Goal: Task Accomplishment & Management: Use online tool/utility

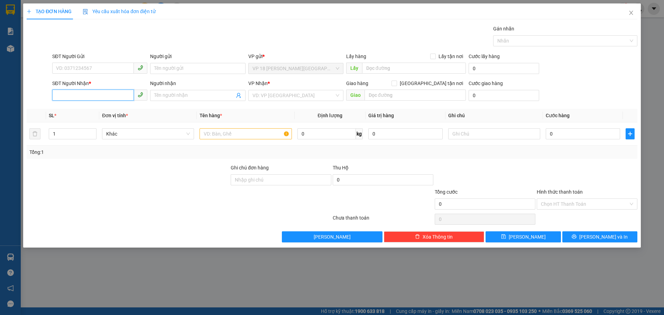
click at [92, 98] on input "SĐT Người Nhận *" at bounding box center [93, 95] width 82 height 11
click at [106, 98] on input "SĐT Người Nhận *" at bounding box center [93, 95] width 82 height 11
type input "0347284567"
click at [106, 105] on div "0347284567 - MINH HIEU" at bounding box center [99, 109] width 95 height 11
type input "MINH HIEU"
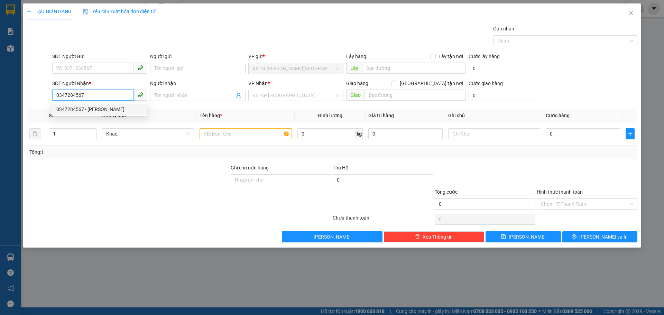
type input "VPBR"
type input "20.000"
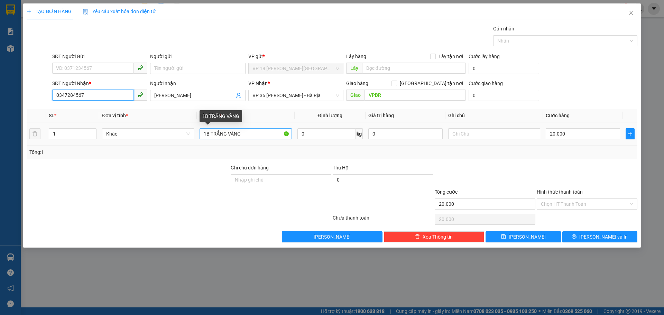
type input "0347284567"
drag, startPoint x: 226, startPoint y: 135, endPoint x: 211, endPoint y: 135, distance: 15.2
click at [211, 135] on input "1B TRẮNG VÀNG" at bounding box center [246, 133] width 92 height 11
click at [210, 135] on input "1B VÀNG" at bounding box center [246, 133] width 92 height 11
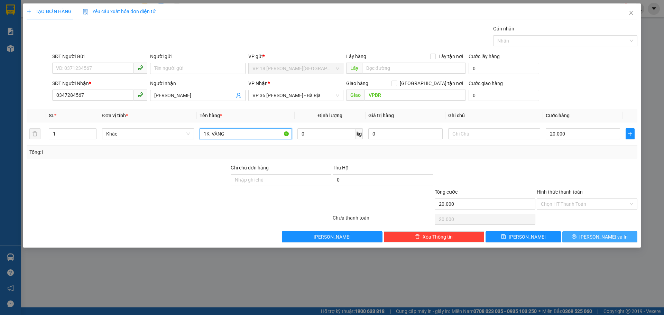
type input "1K VÀNG"
click at [576, 241] on button "[PERSON_NAME] và In" at bounding box center [600, 237] width 75 height 11
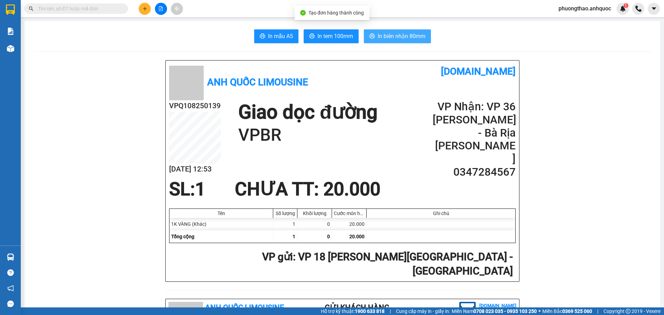
click at [382, 39] on span "In biên nhận 80mm" at bounding box center [402, 36] width 48 height 9
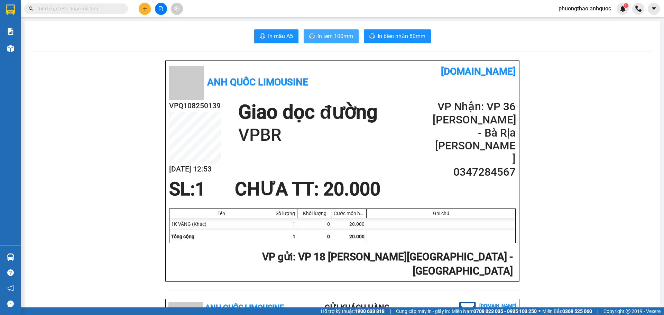
click at [340, 34] on span "In tem 100mm" at bounding box center [336, 36] width 36 height 9
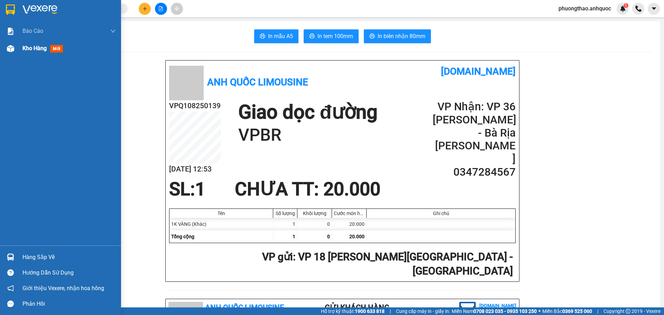
click at [15, 50] on div at bounding box center [10, 49] width 12 height 12
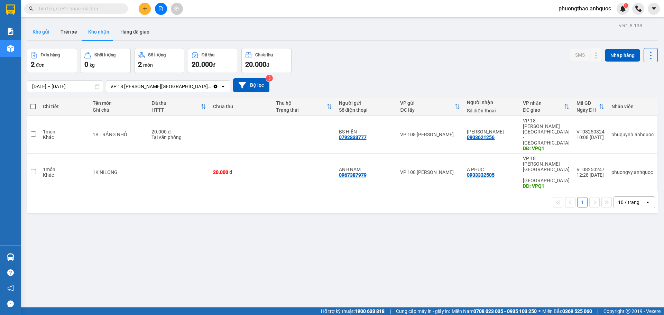
click at [39, 33] on button "Kho gửi" at bounding box center [41, 32] width 28 height 17
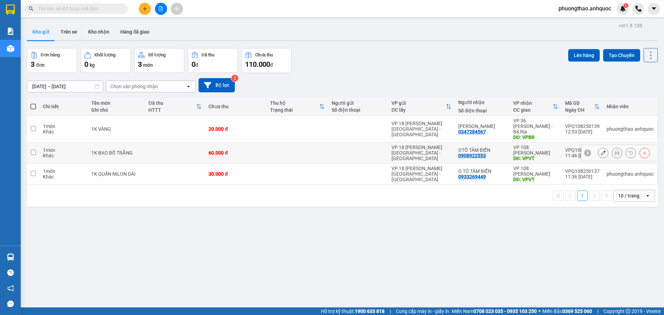
click at [38, 147] on td at bounding box center [33, 153] width 12 height 21
checkbox input "true"
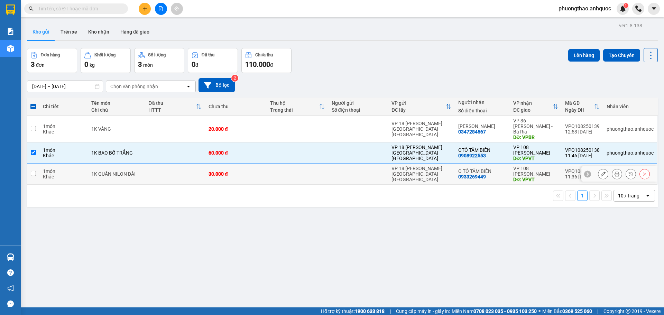
click at [31, 175] on td at bounding box center [33, 174] width 12 height 21
checkbox input "true"
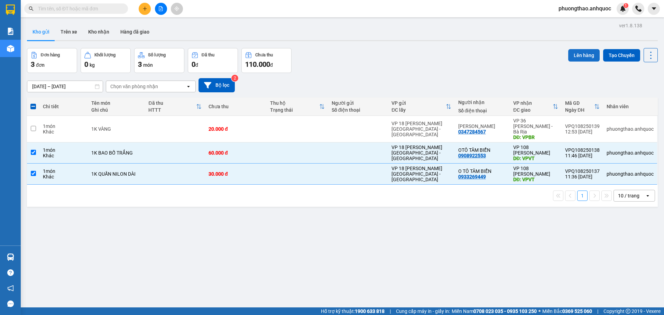
click at [577, 56] on button "Lên hàng" at bounding box center [584, 55] width 31 height 12
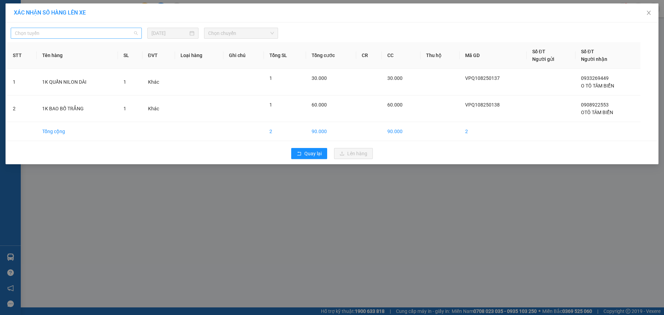
click at [85, 31] on span "Chọn tuyến" at bounding box center [76, 33] width 123 height 10
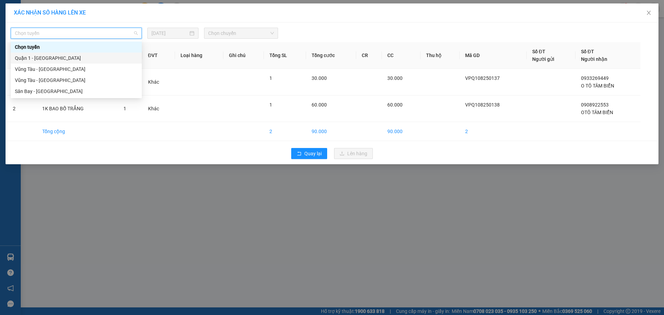
click at [79, 59] on div "Quận 1 - [GEOGRAPHIC_DATA]" at bounding box center [76, 58] width 123 height 8
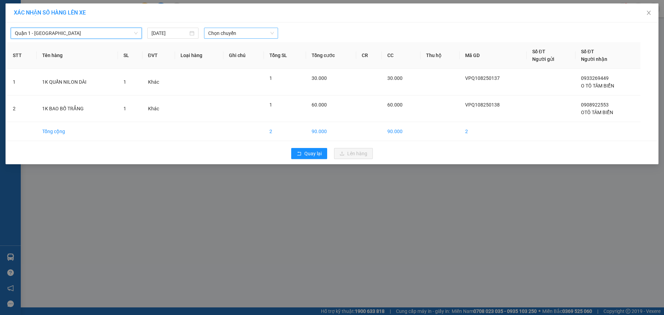
click at [234, 32] on span "Chọn chuyến" at bounding box center [241, 33] width 66 height 10
type input "6812"
click at [241, 48] on div "12:31 (TC) - 72H-068.12" at bounding box center [235, 47] width 54 height 8
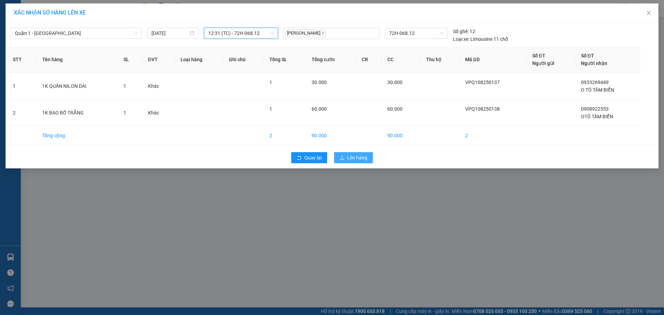
click at [365, 159] on span "Lên hàng" at bounding box center [357, 158] width 20 height 8
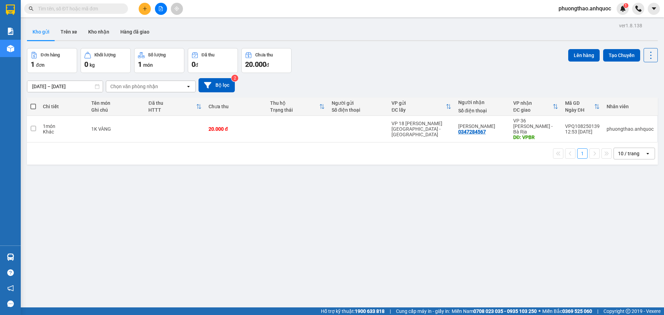
click at [162, 10] on icon "file-add" at bounding box center [161, 8] width 5 height 5
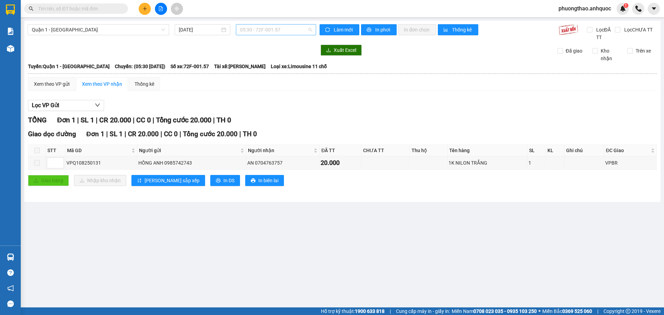
click at [303, 31] on span "05:30 - 72F-001.57" at bounding box center [276, 30] width 72 height 10
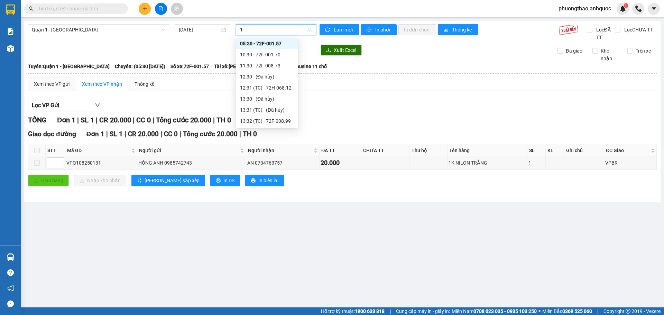
type input "12"
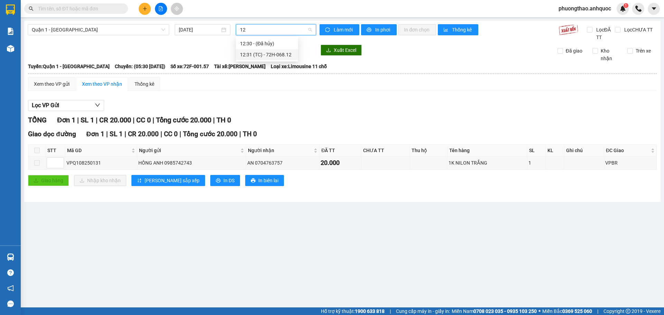
click at [277, 60] on div "12:31 (TC) - 72H-068.12" at bounding box center [267, 54] width 62 height 11
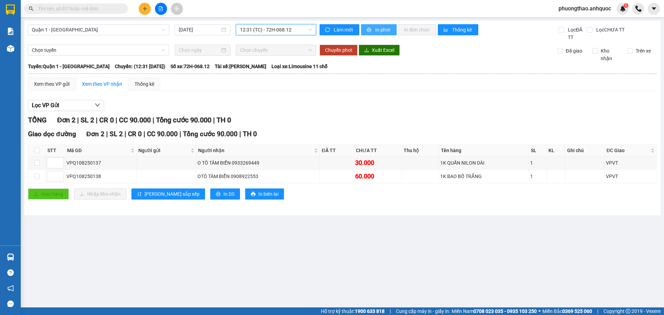
click at [379, 31] on span "In phơi" at bounding box center [383, 30] width 16 height 8
click at [167, 242] on main "Quận 1 - Vũng Tàu 13/08/2025 12:31 (TC) - 72H-068.12 Làm mới In phơi In đơn chọ…" at bounding box center [332, 154] width 664 height 308
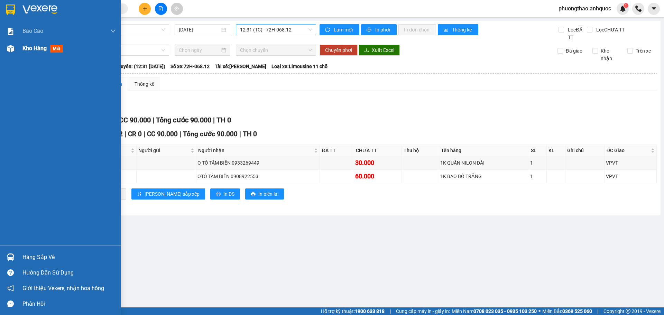
click at [6, 54] on div at bounding box center [10, 49] width 12 height 12
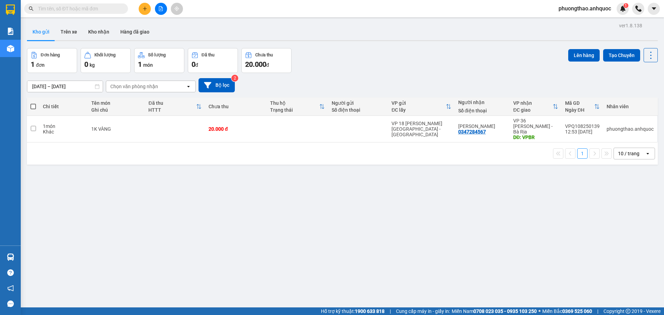
click at [323, 258] on div "ver 1.8.138 Kho gửi Trên xe Kho nhận Hàng đã giao Đơn hàng 1 đơn Khối lượng 0 k…" at bounding box center [342, 178] width 637 height 315
click at [164, 12] on button at bounding box center [161, 9] width 12 height 12
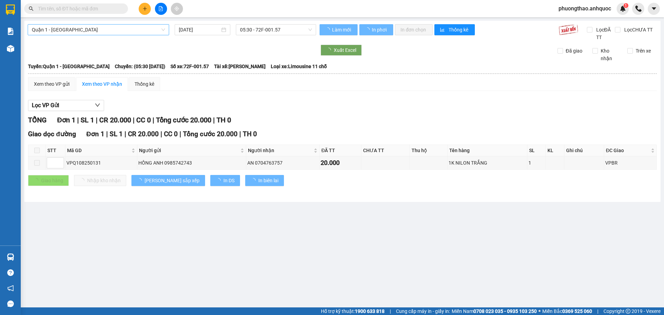
click at [136, 29] on span "Quận 1 - [GEOGRAPHIC_DATA]" at bounding box center [98, 30] width 133 height 10
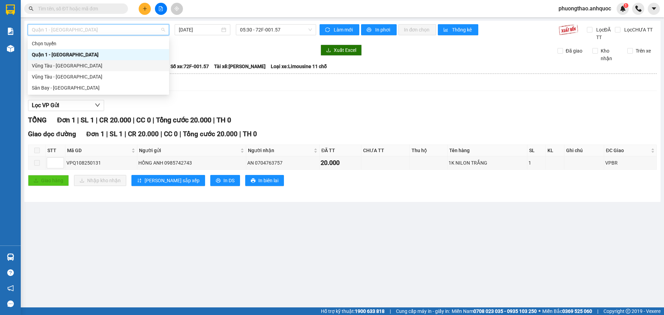
click at [109, 63] on div "Vũng Tàu - Quận 1" at bounding box center [98, 66] width 133 height 8
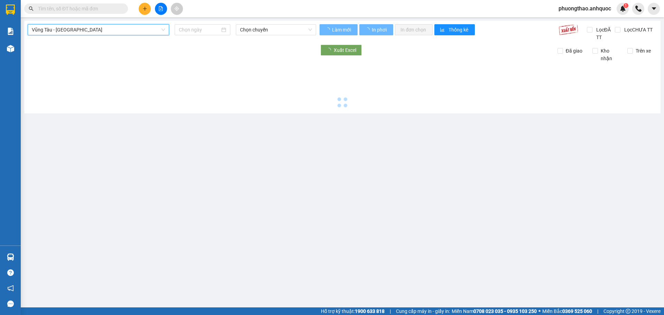
type input "[DATE]"
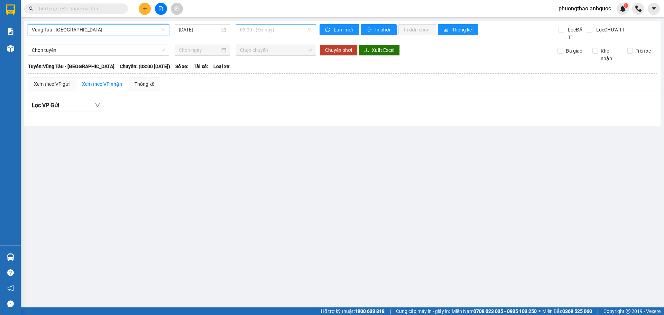
click at [292, 34] on span "03:00 - (Đã hủy)" at bounding box center [276, 30] width 72 height 10
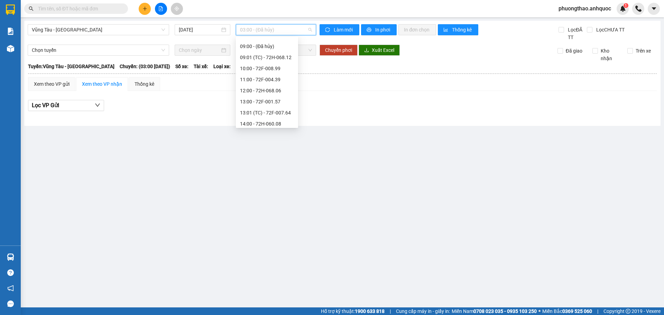
scroll to position [104, 0]
click at [268, 73] on div "11:00 - 72F-004.39" at bounding box center [267, 73] width 54 height 8
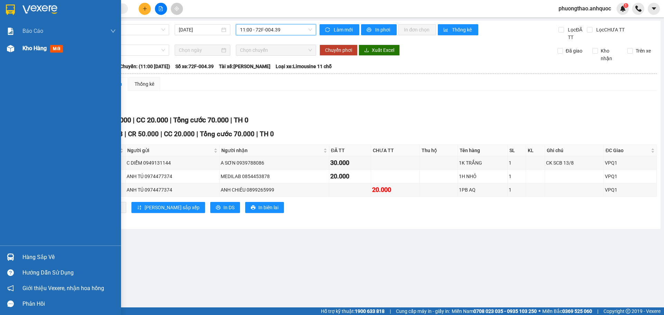
click at [23, 47] on span "Kho hàng" at bounding box center [34, 48] width 24 height 7
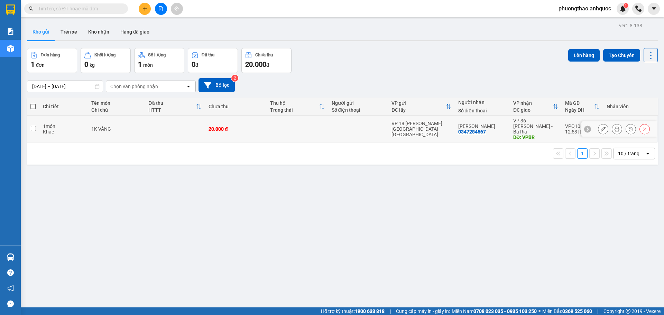
click at [36, 129] on td at bounding box center [33, 129] width 12 height 27
checkbox input "true"
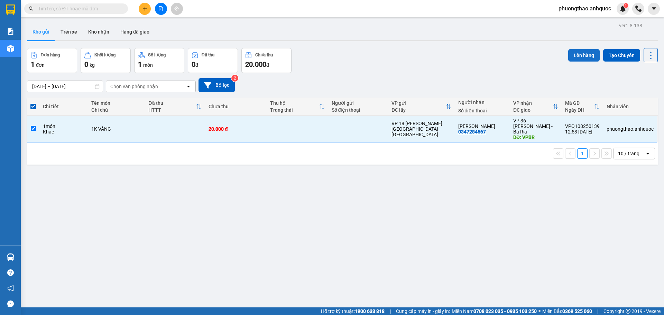
click at [573, 57] on button "Lên hàng" at bounding box center [584, 55] width 31 height 12
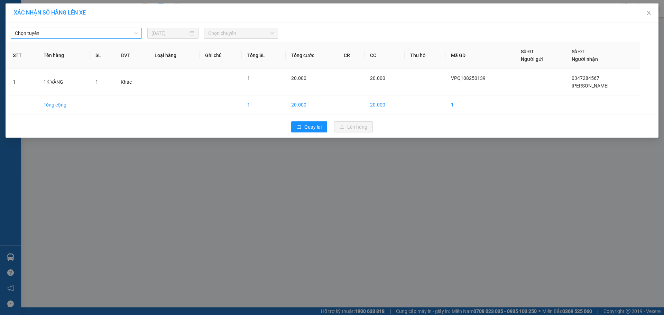
click at [102, 30] on span "Chọn tuyến" at bounding box center [76, 33] width 123 height 10
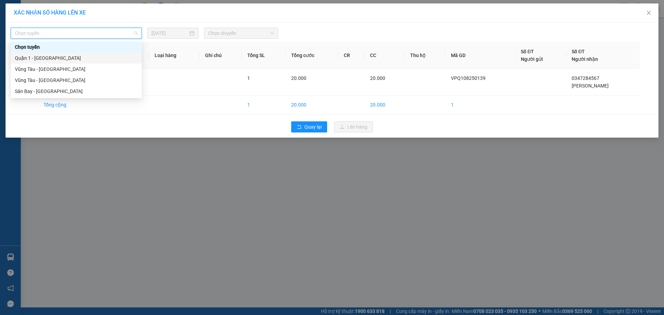
click at [98, 60] on div "Quận 1 - [GEOGRAPHIC_DATA]" at bounding box center [76, 58] width 123 height 8
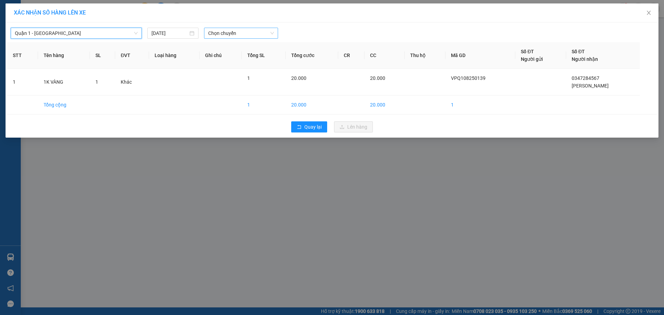
click at [226, 38] on div "Chọn chuyến" at bounding box center [241, 33] width 74 height 11
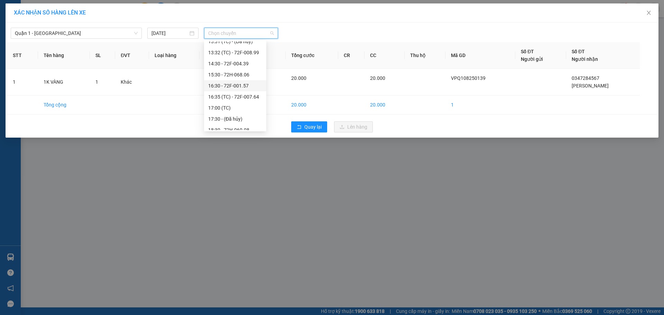
scroll to position [104, 0]
click at [237, 84] on div "13:32 (TC) - 72F-008.99" at bounding box center [235, 87] width 54 height 8
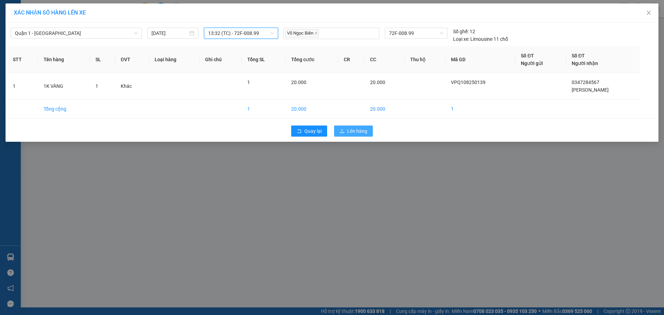
click at [345, 132] on button "Lên hàng" at bounding box center [353, 131] width 39 height 11
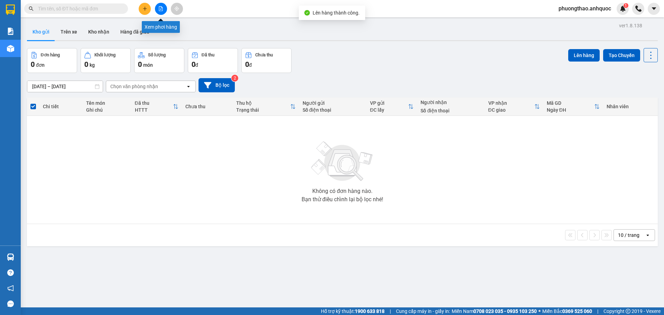
click at [163, 11] on icon "file-add" at bounding box center [161, 8] width 4 height 5
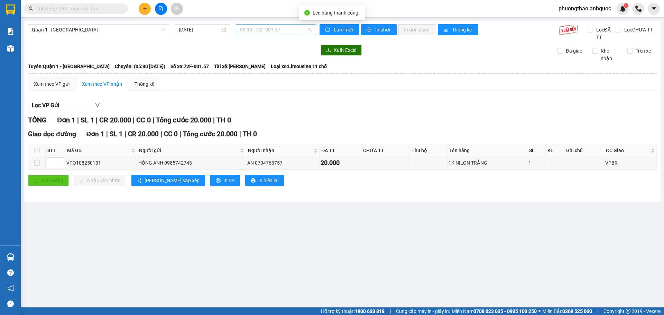
click at [292, 31] on span "05:30 - 72F-001.57" at bounding box center [276, 30] width 72 height 10
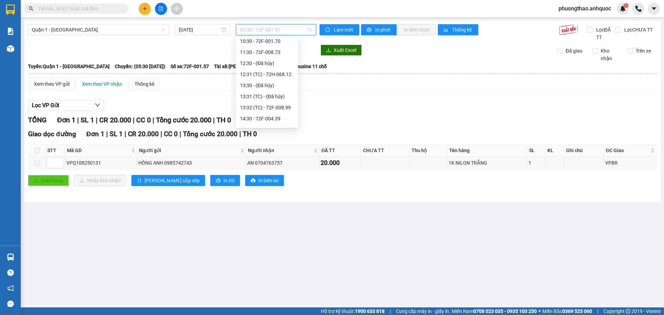
scroll to position [104, 0]
click at [272, 85] on div "13:32 (TC) - 72F-008.99" at bounding box center [267, 84] width 54 height 8
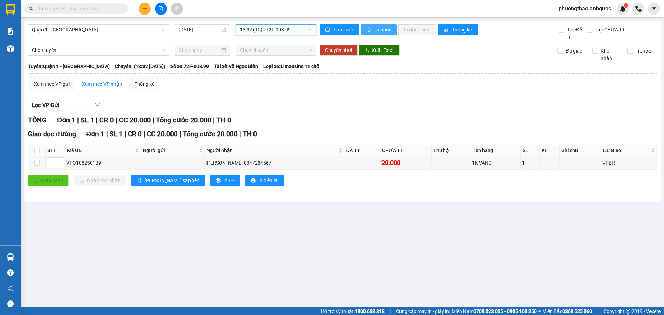
click at [378, 29] on span "In phơi" at bounding box center [383, 30] width 16 height 8
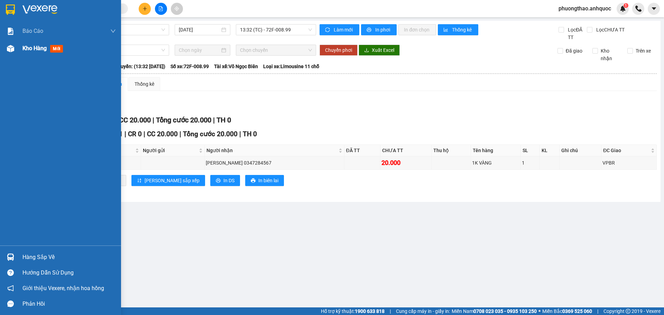
click at [35, 49] on span "Kho hàng" at bounding box center [34, 48] width 24 height 7
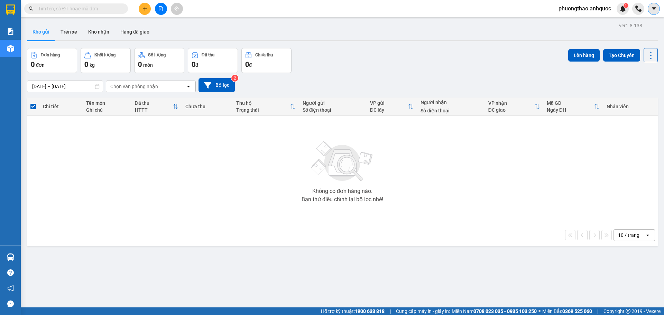
click at [651, 11] on icon "caret-down" at bounding box center [654, 9] width 6 height 6
click at [599, 10] on span "phuongthao.anhquoc" at bounding box center [585, 8] width 64 height 9
click at [587, 15] on div "Kết quả tìm kiếm ( 10 ) Bộ lọc Mã ĐH Trạng thái Món hàng Thu hộ Tổng cước Chưa …" at bounding box center [332, 8] width 664 height 17
click at [585, 10] on span "phuongthao.anhquoc" at bounding box center [585, 8] width 64 height 9
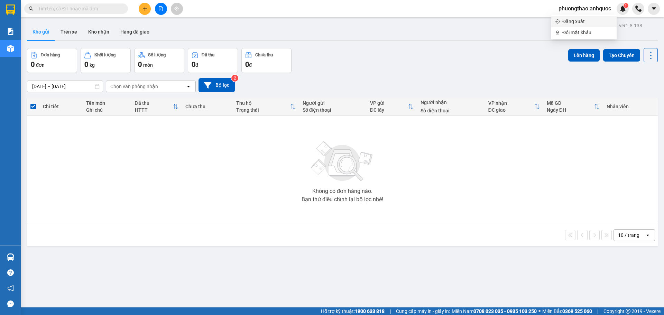
click at [585, 23] on span "Đăng xuất" at bounding box center [588, 22] width 50 height 8
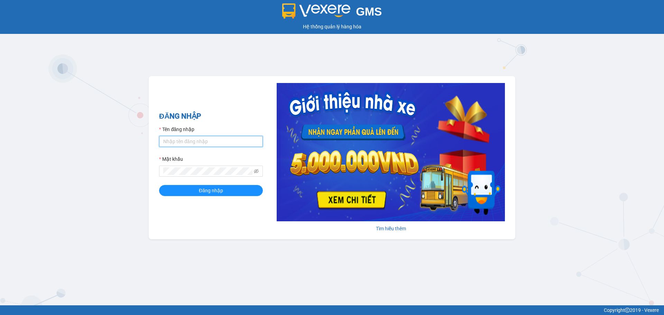
type input "baochau.anhquoc"
click at [235, 145] on input "baochau.anhquoc" at bounding box center [211, 141] width 104 height 11
type input "yenthanh.anhquoc"
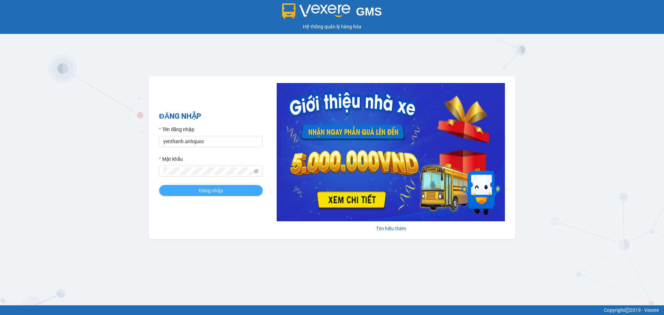
click at [232, 188] on button "Đăng nhập" at bounding box center [211, 190] width 104 height 11
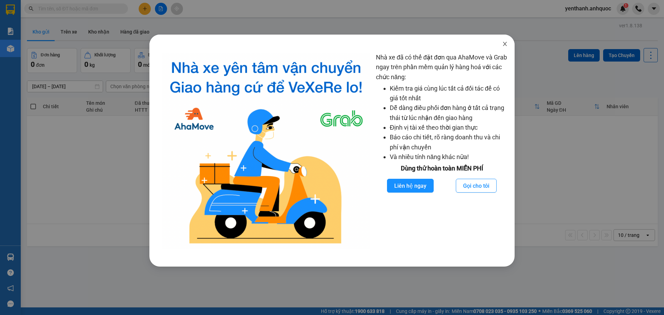
click at [507, 42] on icon "close" at bounding box center [505, 44] width 6 height 6
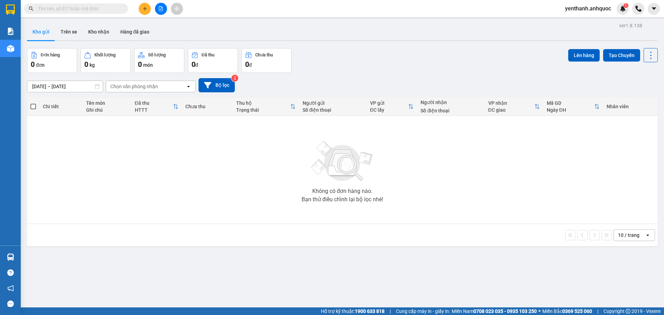
click at [111, 10] on input "text" at bounding box center [79, 9] width 82 height 8
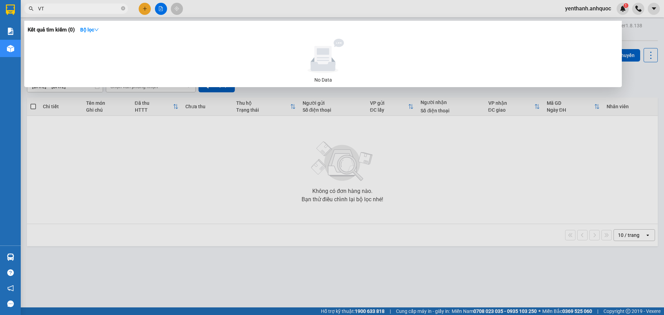
type input "V"
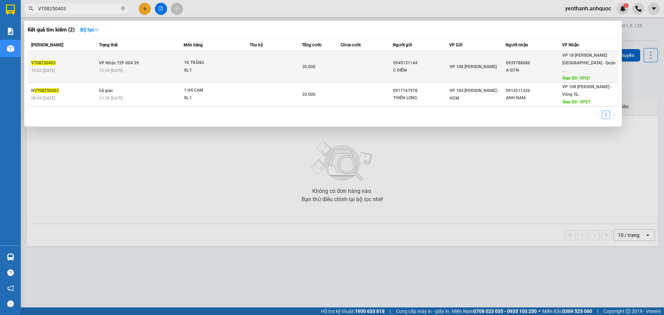
type input "VT08250403"
click at [435, 67] on div "C DIỄM" at bounding box center [421, 70] width 56 height 7
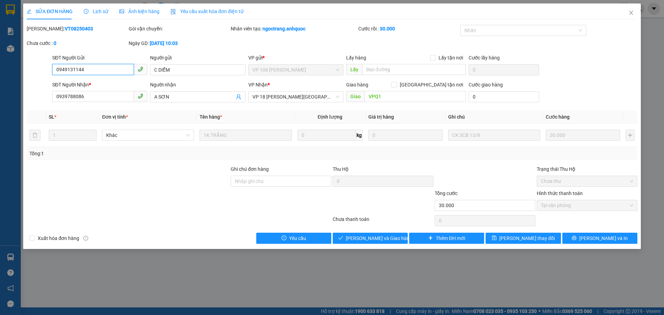
type input "0949131144"
type input "C DIỄM"
type input "0939788086"
type input "A SƠN"
type input "VPQ1"
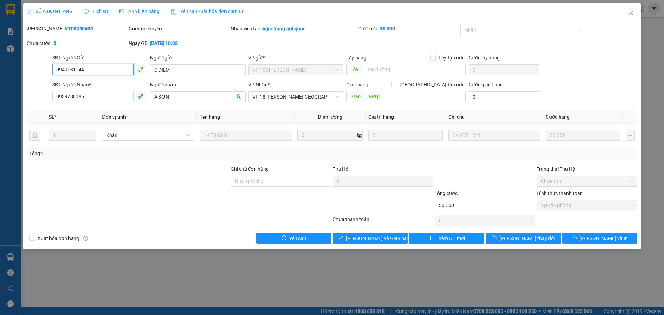
type input "30.000"
click at [378, 235] on span "Giao hàng" at bounding box center [374, 239] width 22 height 8
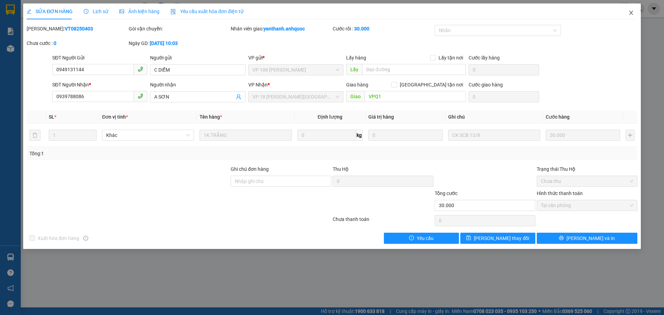
click at [630, 10] on span "Close" at bounding box center [631, 12] width 19 height 19
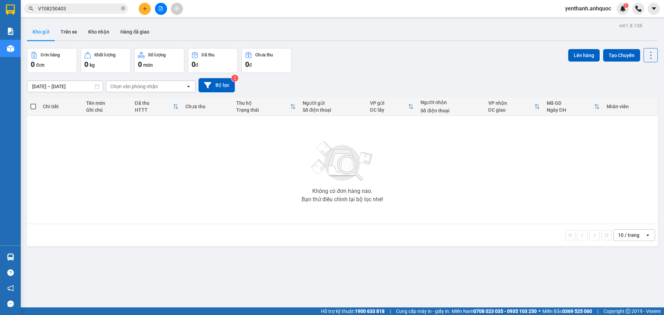
click at [43, 38] on button "Kho gửi" at bounding box center [41, 32] width 28 height 17
click at [161, 11] on button at bounding box center [161, 9] width 12 height 12
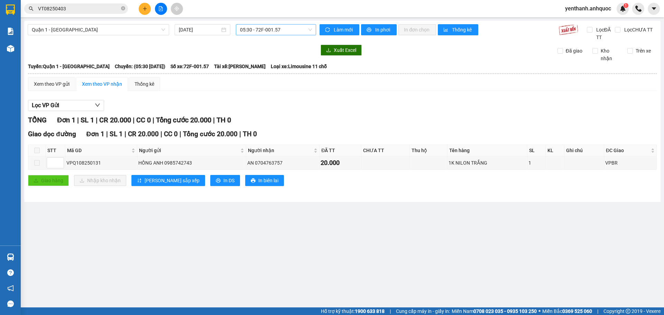
click at [277, 31] on span "05:30 - 72F-001.57" at bounding box center [276, 30] width 72 height 10
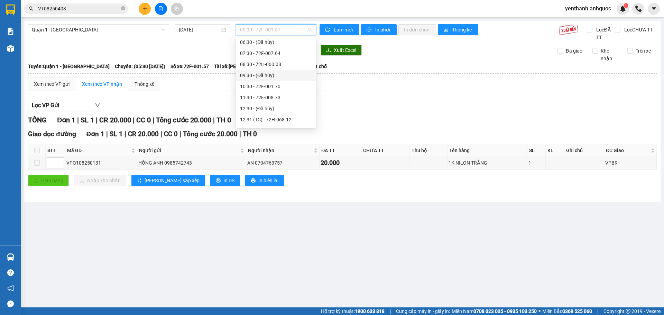
scroll to position [69, 0]
click at [282, 115] on div "13:32 (TC) - 72F-008.99" at bounding box center [276, 119] width 72 height 8
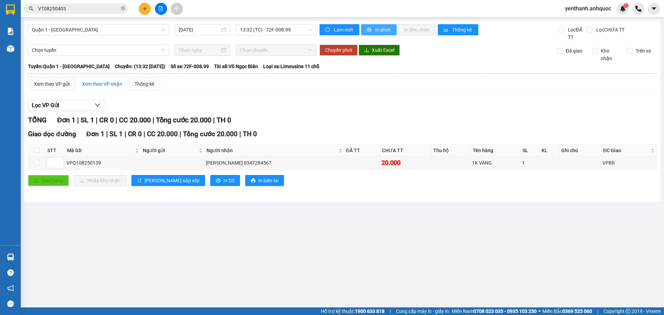
click at [378, 27] on span "In phơi" at bounding box center [383, 30] width 16 height 8
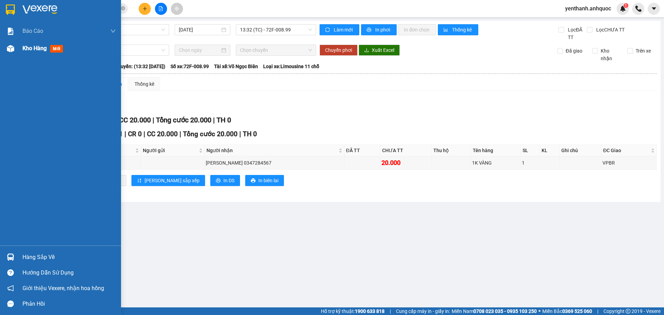
click at [28, 55] on div "Kho hàng mới" at bounding box center [68, 48] width 93 height 17
